Goal: Information Seeking & Learning: Learn about a topic

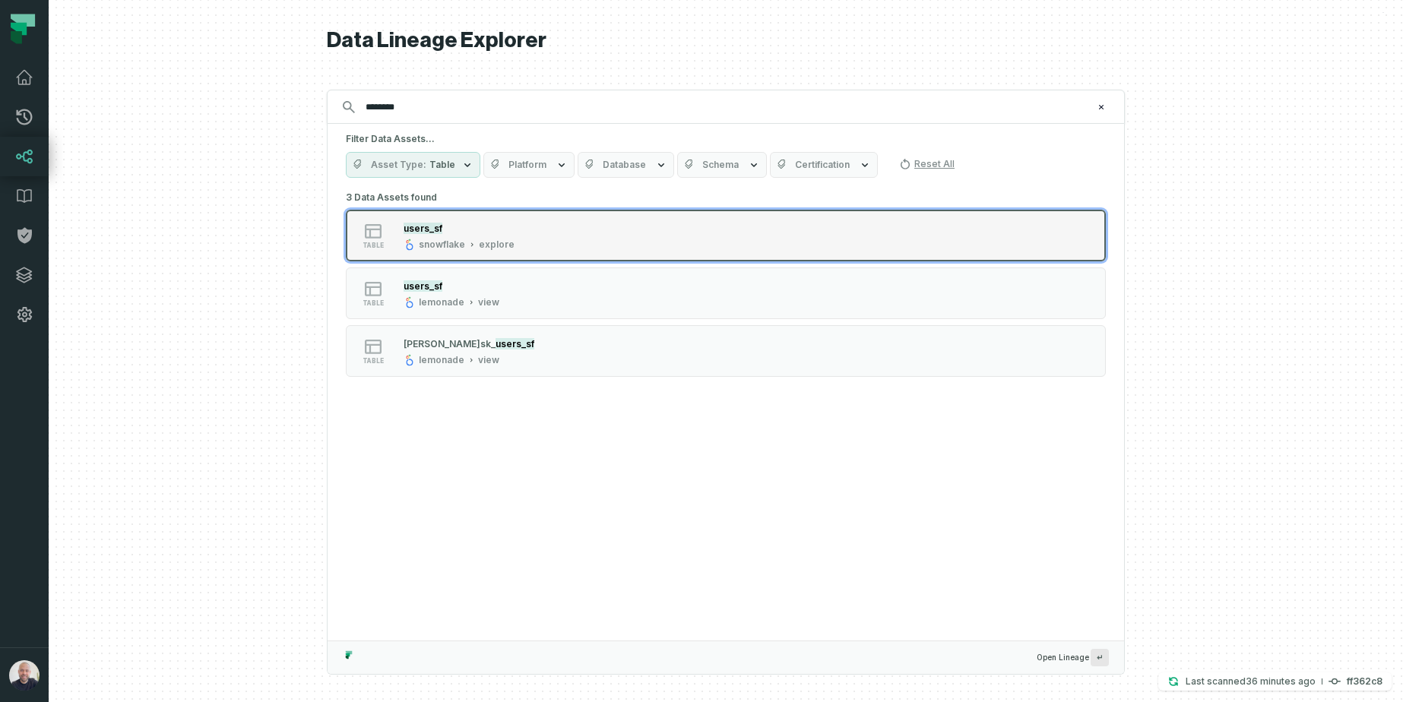
type input "********"
click at [458, 246] on div "snowflake" at bounding box center [442, 245] width 46 height 12
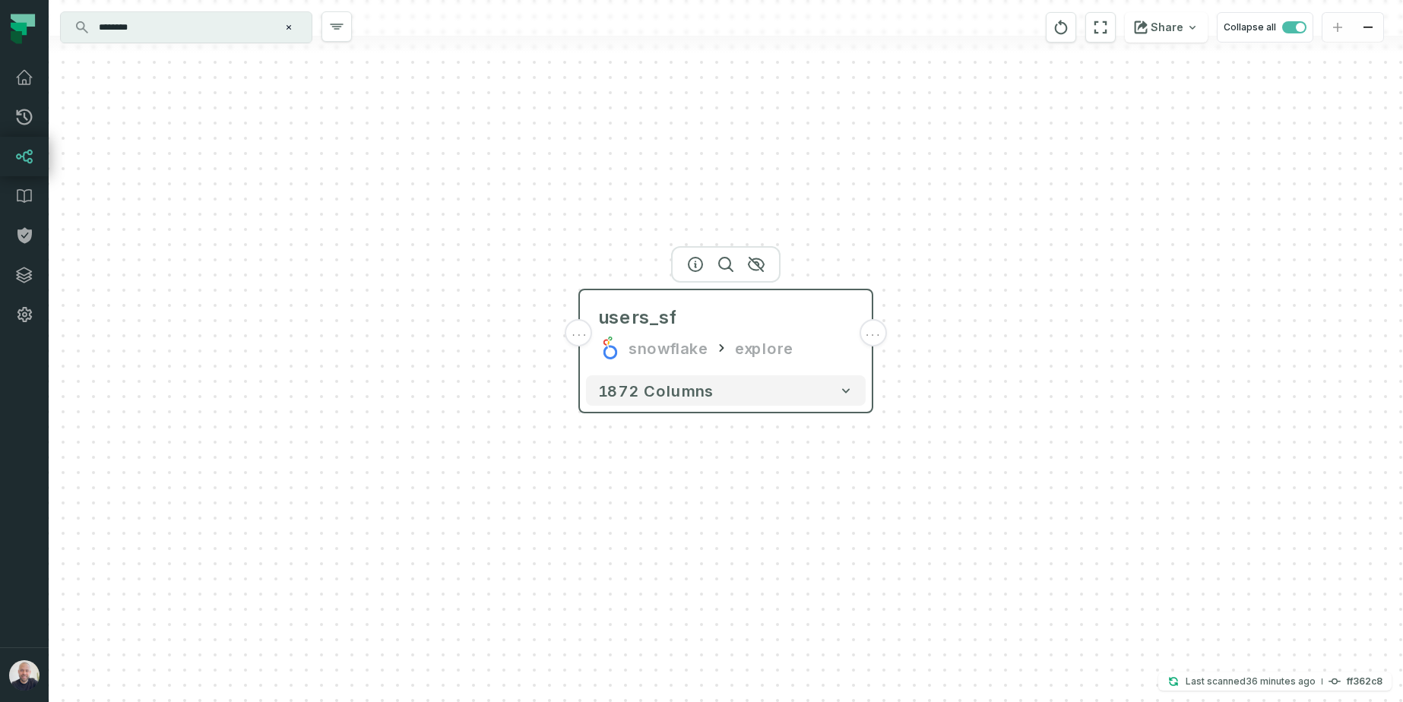
click at [850, 360] on div "users_sf snowflake explore" at bounding box center [726, 332] width 280 height 73
click at [963, 194] on div "... users_sf snowflake explore ... 1872 columns" at bounding box center [726, 351] width 1354 height 702
click at [733, 326] on div "users_sf" at bounding box center [725, 318] width 255 height 24
click at [891, 335] on div "... users_sf snowflake explore ... 1872 columns" at bounding box center [726, 351] width 1354 height 702
click at [882, 334] on div "... users_sf snowflake explore ... 1872 columns" at bounding box center [726, 351] width 1354 height 702
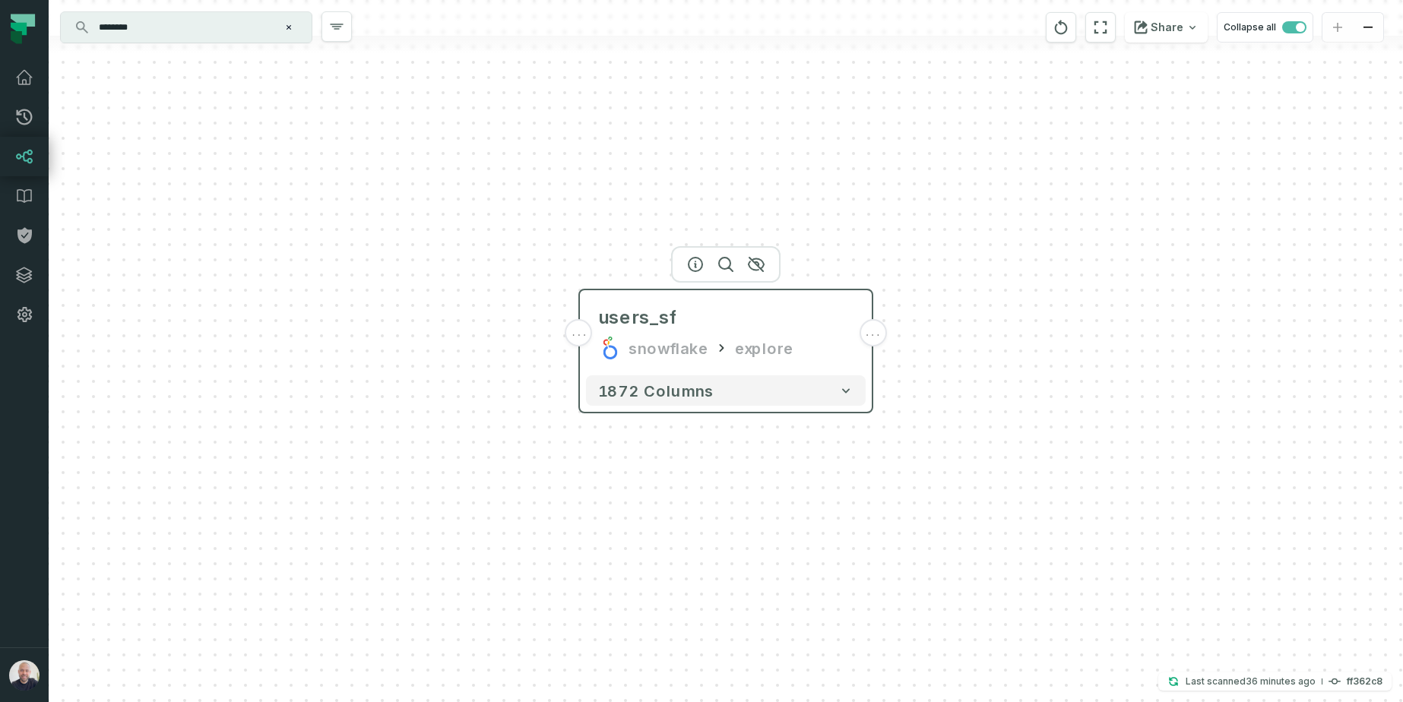
click at [821, 332] on div "users_sf snowflake explore" at bounding box center [726, 332] width 280 height 73
drag, startPoint x: 875, startPoint y: 336, endPoint x: 779, endPoint y: 328, distance: 96.1
click at [876, 336] on span "..." at bounding box center [872, 333] width 17 height 14
click at [571, 332] on button "+" at bounding box center [579, 332] width 27 height 27
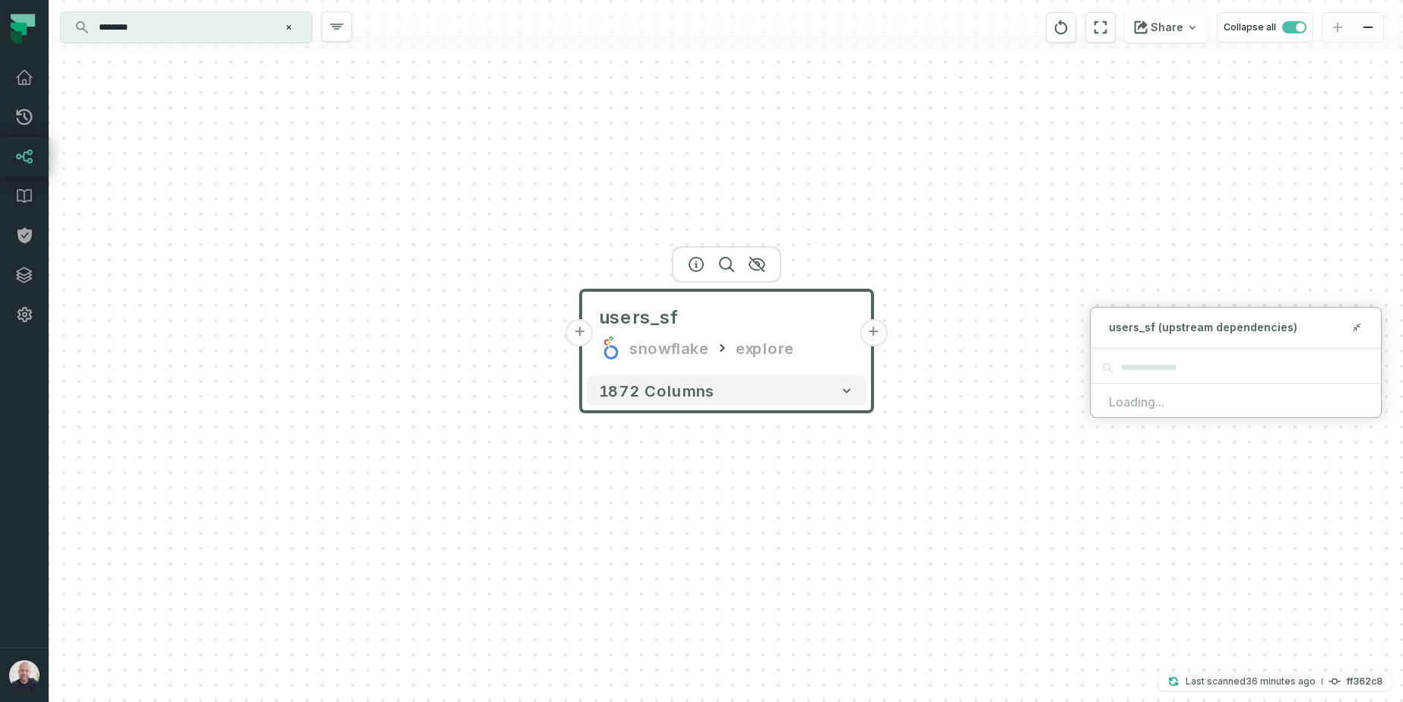
click at [883, 337] on button "+" at bounding box center [873, 332] width 27 height 27
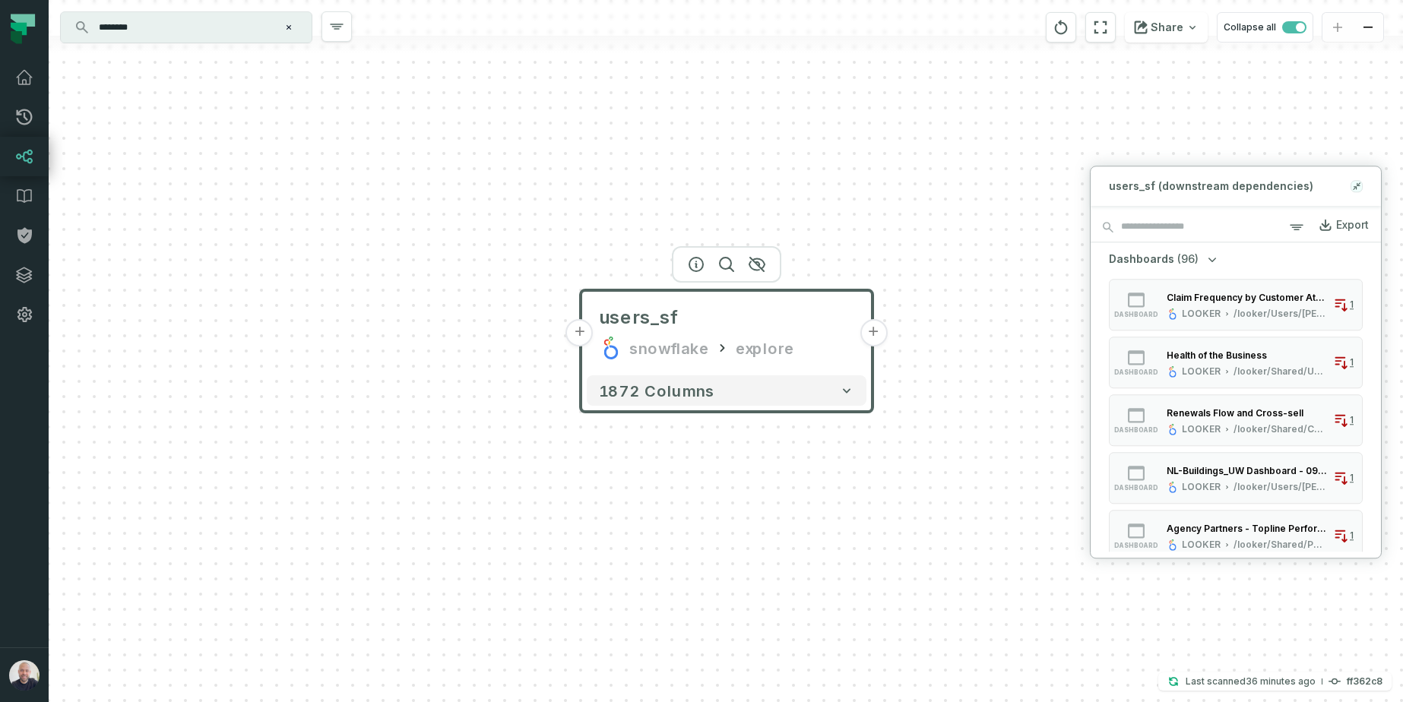
click at [1361, 186] on button at bounding box center [1357, 186] width 12 height 12
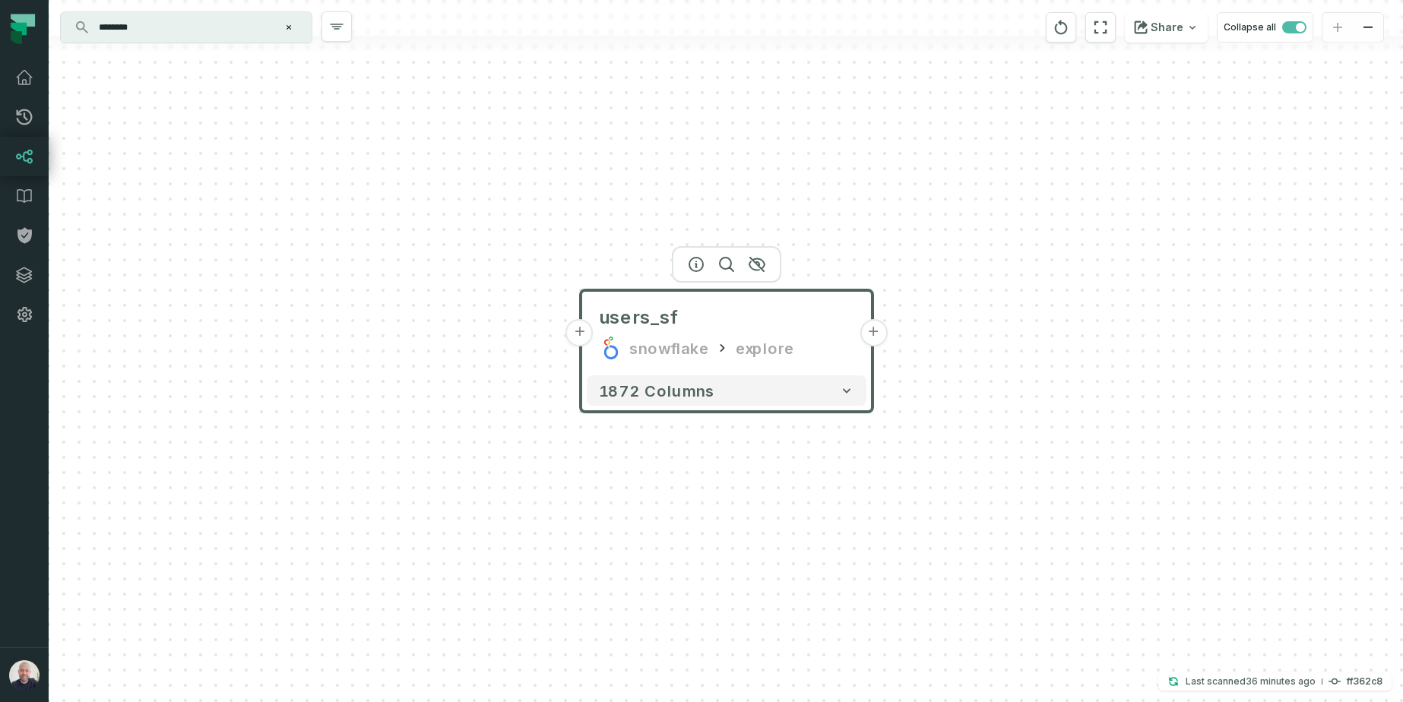
click at [881, 334] on button "+" at bounding box center [873, 332] width 27 height 27
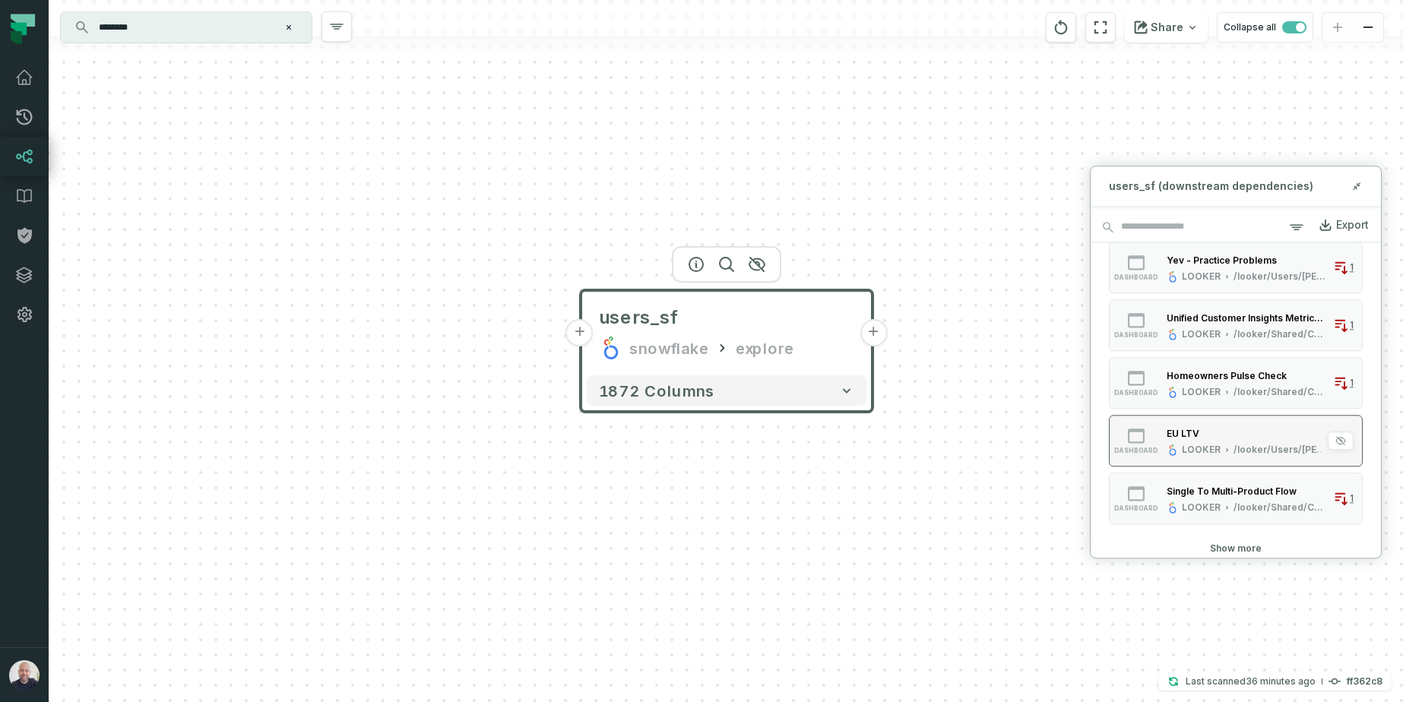
scroll to position [618, 0]
click at [1239, 547] on button "Show more" at bounding box center [1236, 546] width 52 height 12
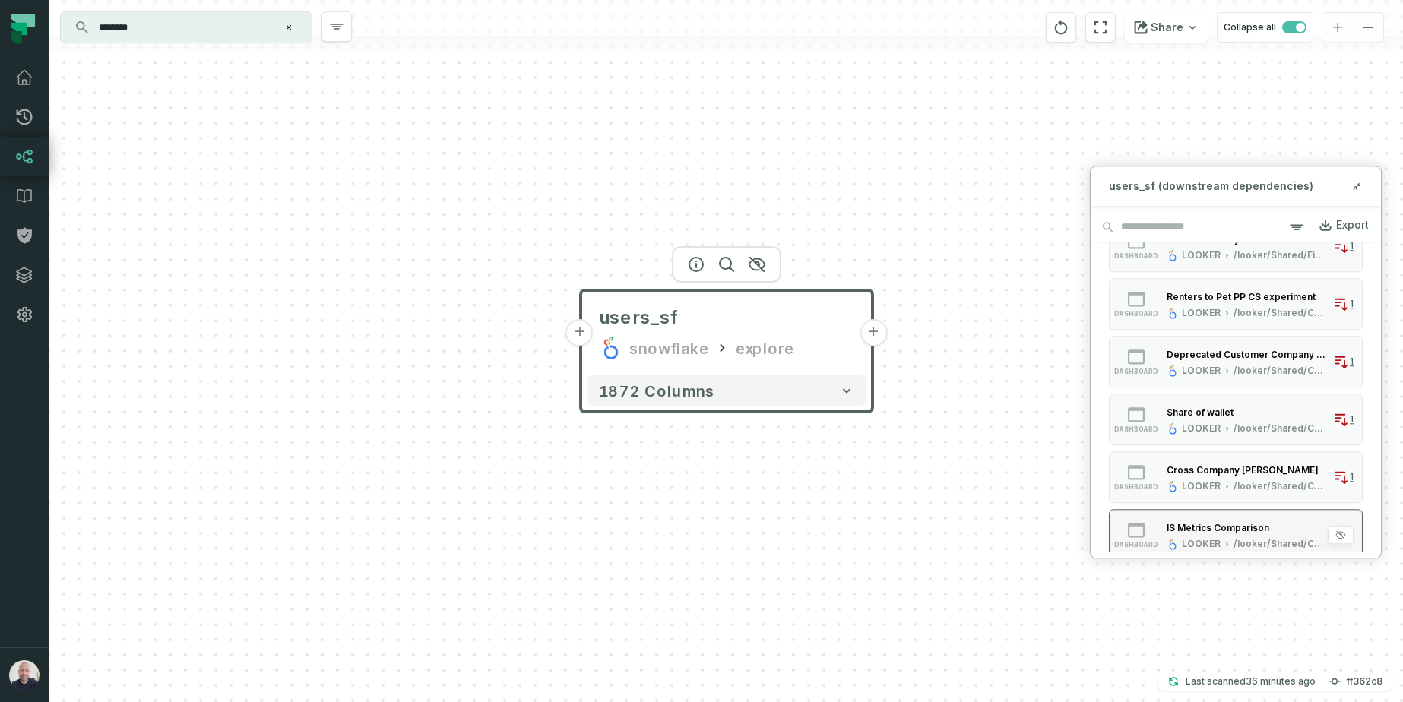
scroll to position [1484, 0]
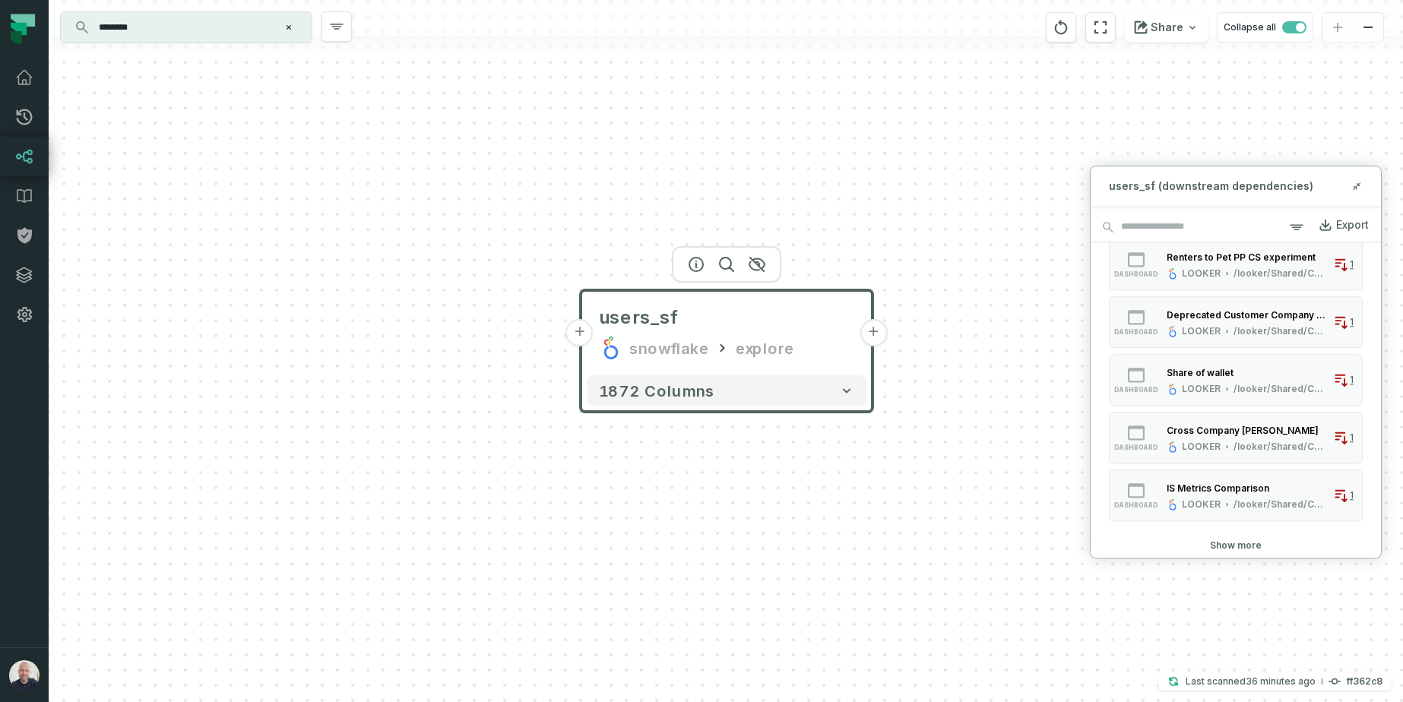
click at [1232, 543] on button "Show more" at bounding box center [1236, 546] width 52 height 12
click at [1218, 543] on button "Show more" at bounding box center [1236, 549] width 52 height 12
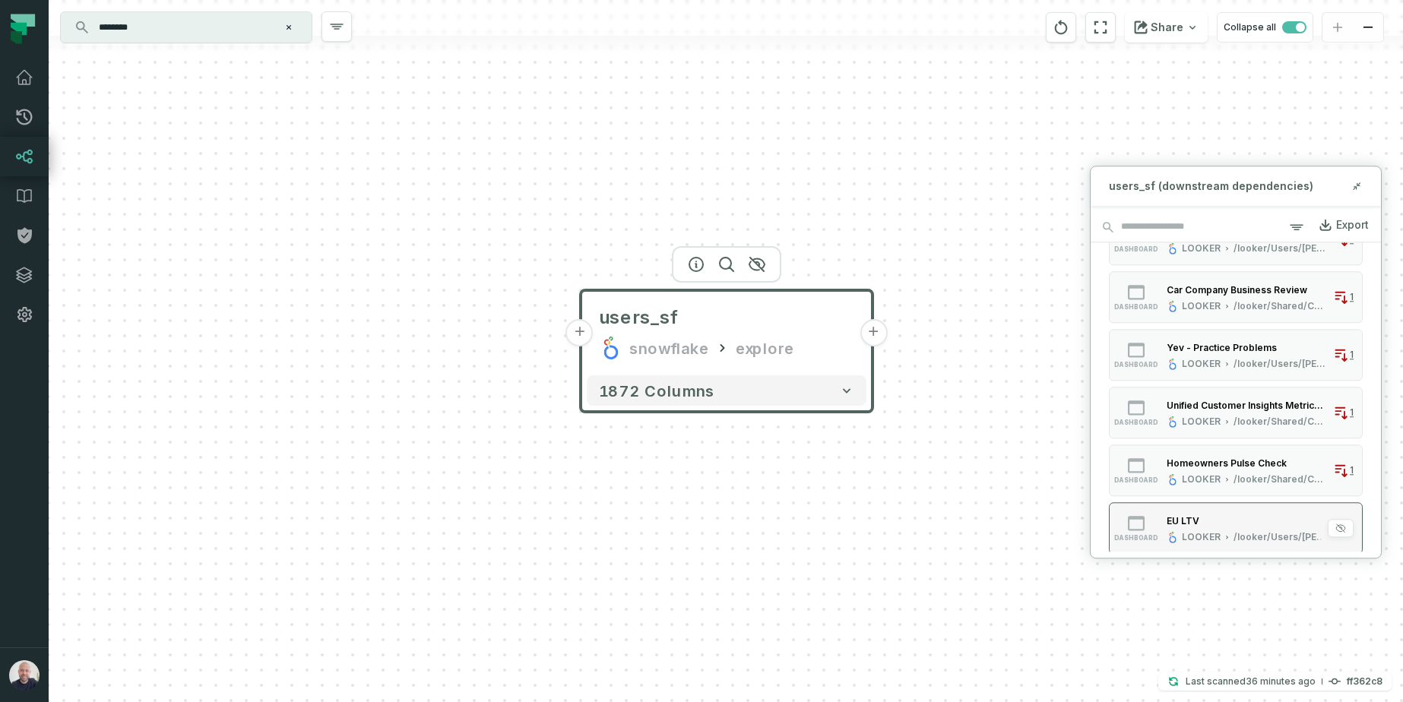
scroll to position [525, 0]
click at [1192, 520] on div "EU LTV" at bounding box center [1183, 523] width 33 height 11
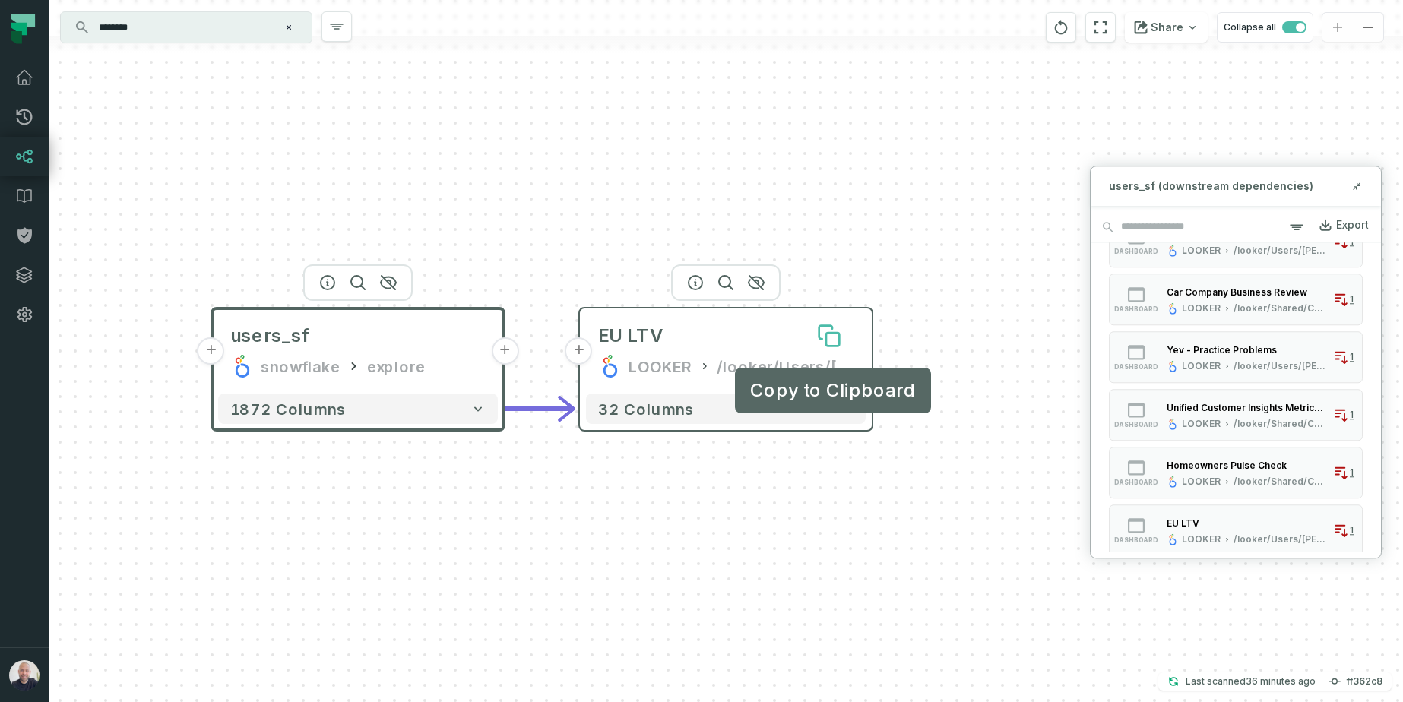
click at [847, 339] on button at bounding box center [829, 336] width 49 height 49
